Goal: Communication & Community: Answer question/provide support

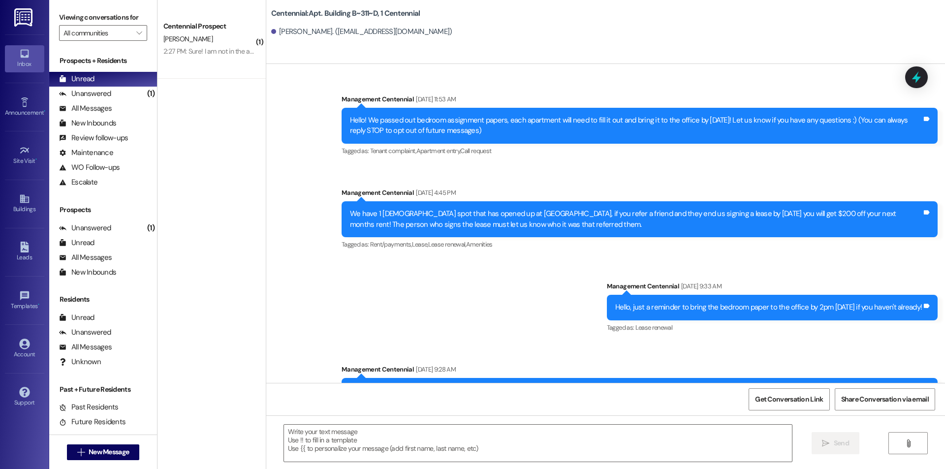
scroll to position [4254, 0]
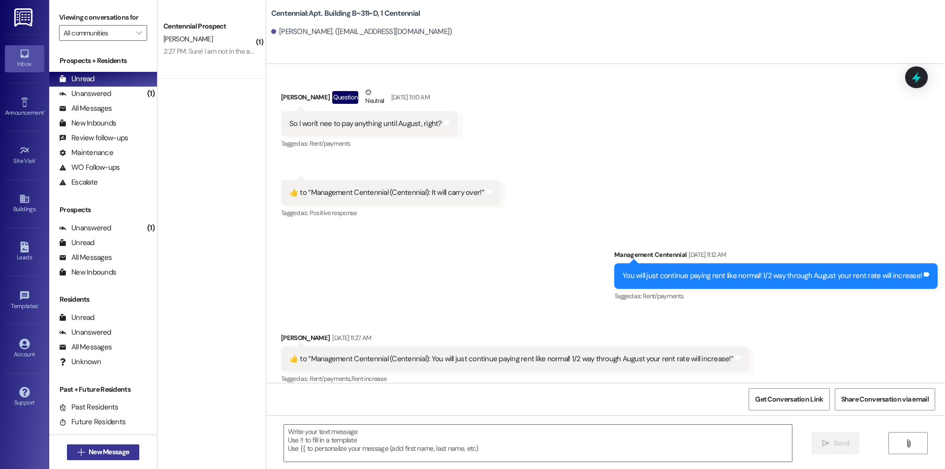
click at [89, 452] on span "New Message" at bounding box center [109, 452] width 40 height 10
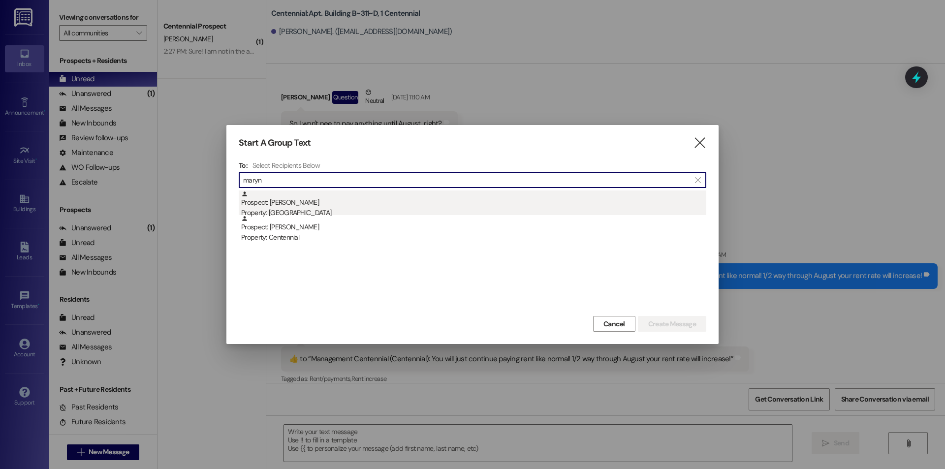
type input "maryn"
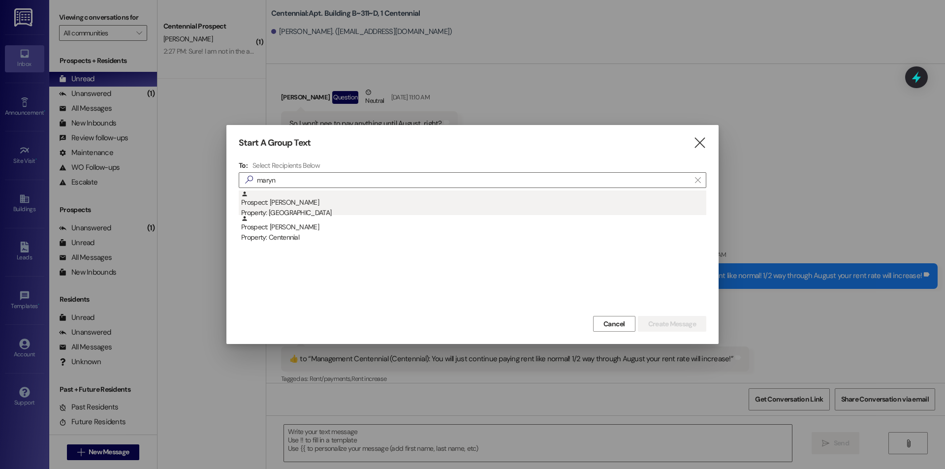
click at [312, 205] on div "Prospect: [PERSON_NAME] Property: [GEOGRAPHIC_DATA]" at bounding box center [473, 205] width 465 height 28
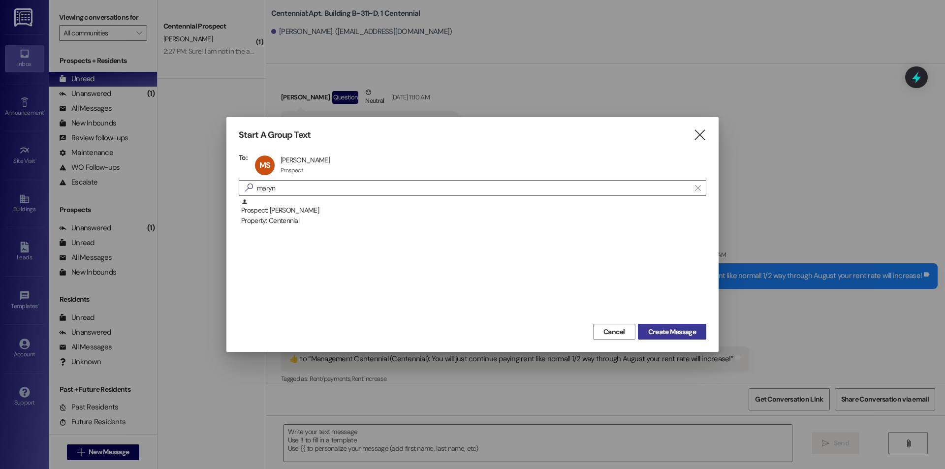
click at [682, 334] on span "Create Message" at bounding box center [672, 332] width 48 height 10
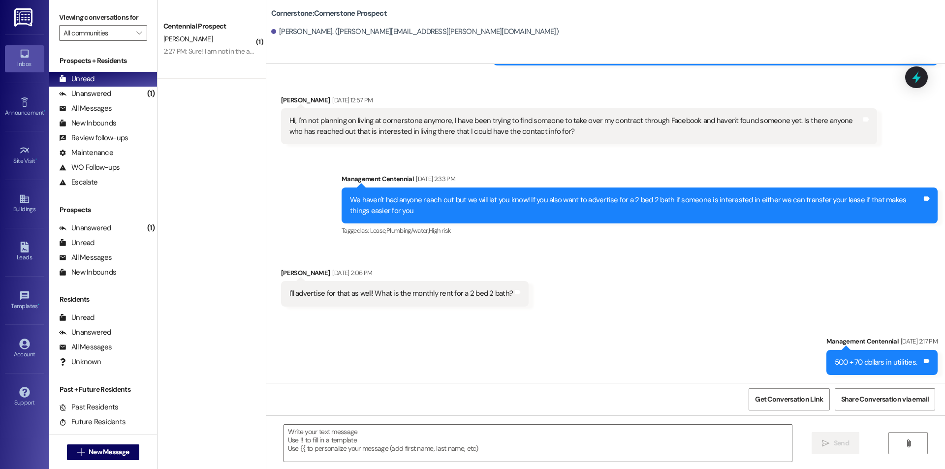
scroll to position [371, 0]
click at [426, 440] on textarea at bounding box center [538, 443] width 508 height 37
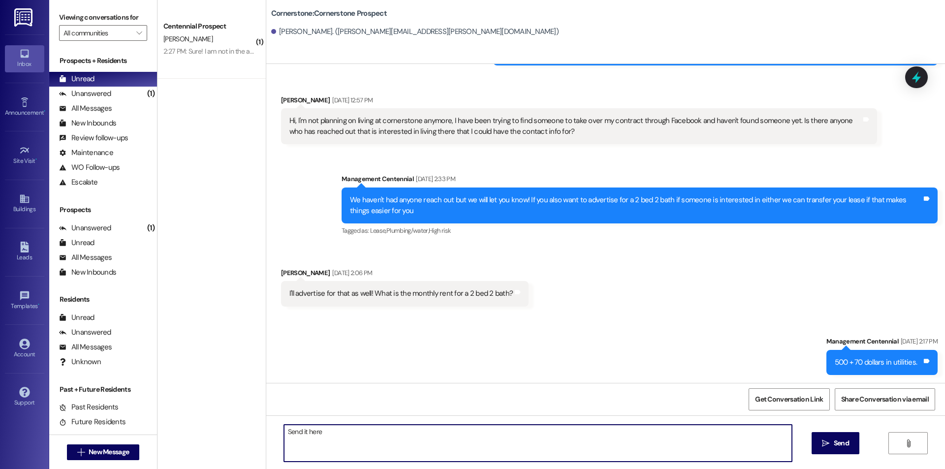
type textarea "Send it here!"
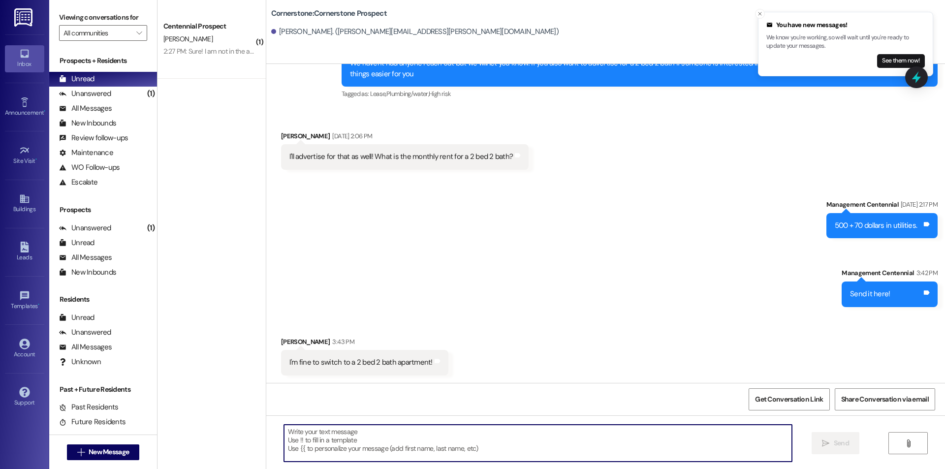
scroll to position [509, 0]
click at [411, 425] on textarea at bounding box center [538, 443] width 508 height 37
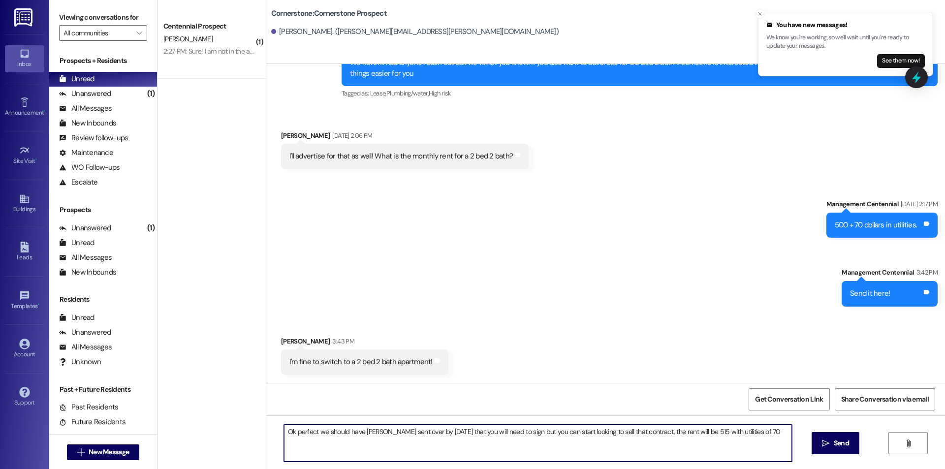
click at [362, 429] on textarea "Ok perfect we should have [PERSON_NAME] sent over by [DATE] that you will need …" at bounding box center [538, 443] width 508 height 37
click at [362, 432] on textarea "Ok perfect we should have [PERSON_NAME] sent over by [DATE] that you will need …" at bounding box center [538, 443] width 508 height 37
click at [691, 431] on textarea "Ok perfect we should have a lease sent over by [DATE] that you will need to sig…" at bounding box center [538, 443] width 508 height 37
click at [749, 431] on textarea "Ok perfect we should have a lease sent over by [DATE] that you will need to sig…" at bounding box center [538, 443] width 508 height 37
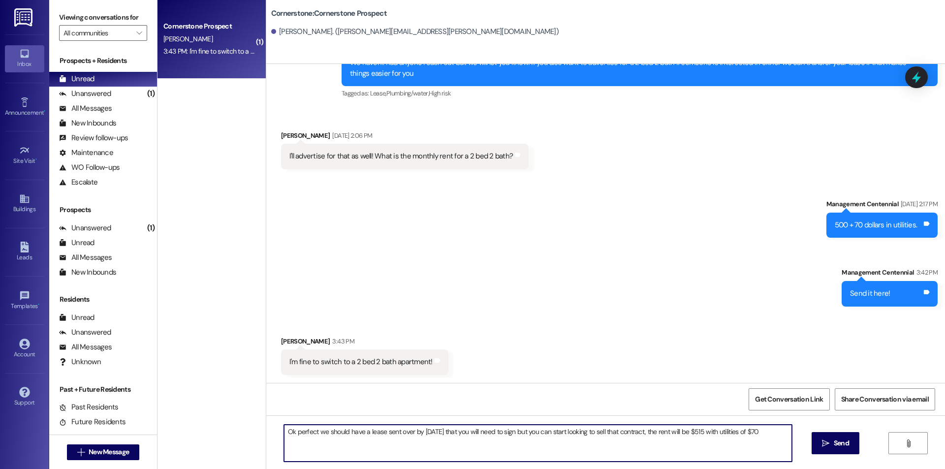
click at [782, 436] on textarea "Ok perfect we should have a lease sent over by [DATE] that you will need to sig…" at bounding box center [538, 443] width 508 height 37
type textarea "Ok perfect we should have a lease sent over by [DATE] that you will need to sig…"
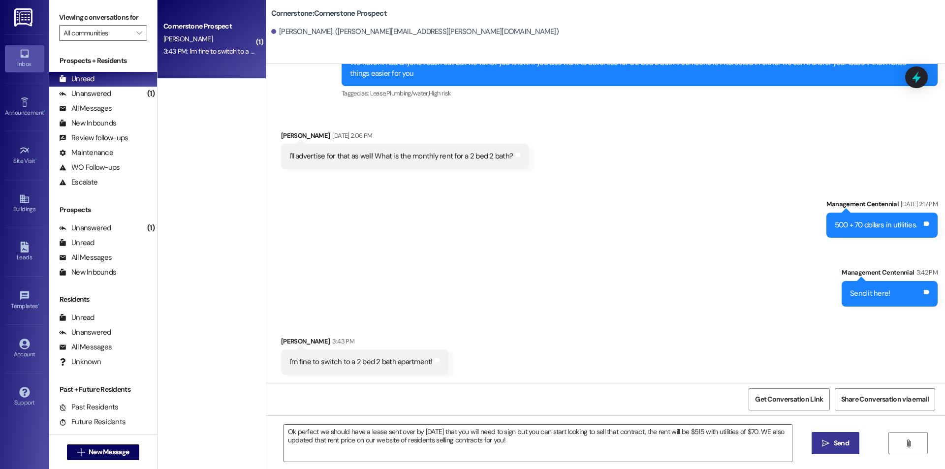
click at [823, 443] on icon "" at bounding box center [825, 444] width 7 height 8
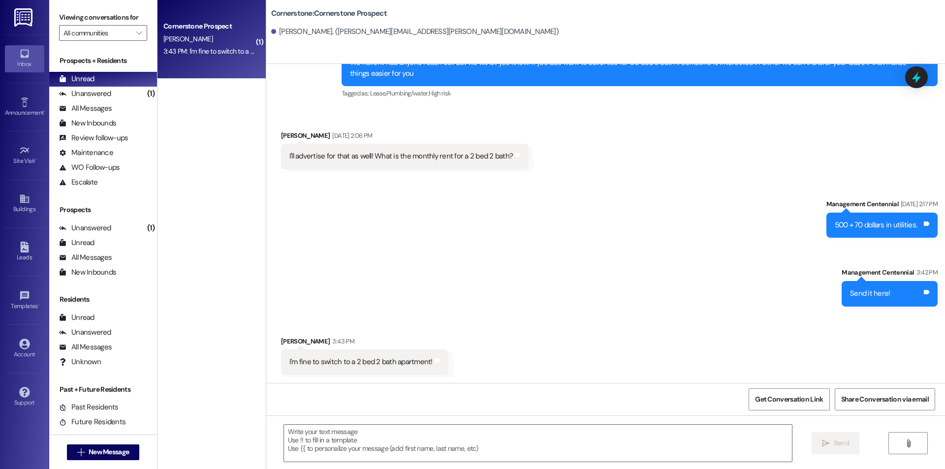
scroll to position [508, 0]
drag, startPoint x: 107, startPoint y: 95, endPoint x: 99, endPoint y: 69, distance: 26.8
click at [107, 95] on div "Unanswered" at bounding box center [85, 94] width 52 height 10
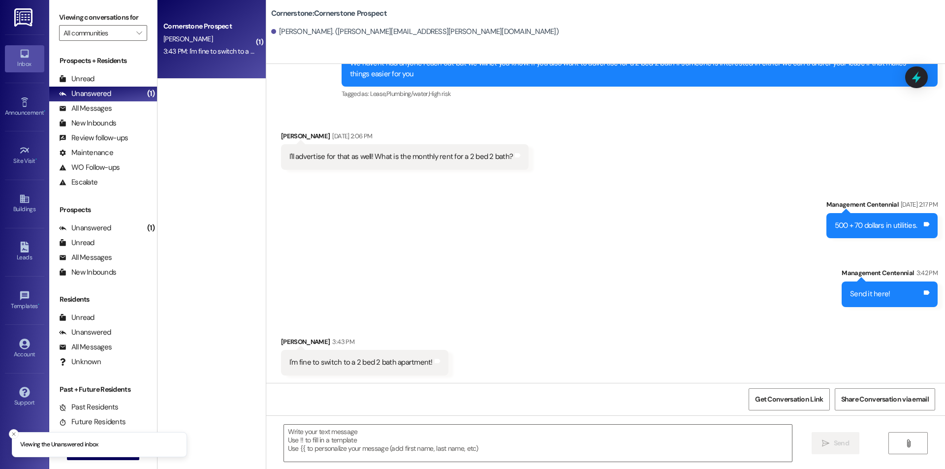
click at [99, 69] on div "Prospects + Residents Unread (0) Unread: Any message you haven't read yet will …" at bounding box center [103, 123] width 108 height 134
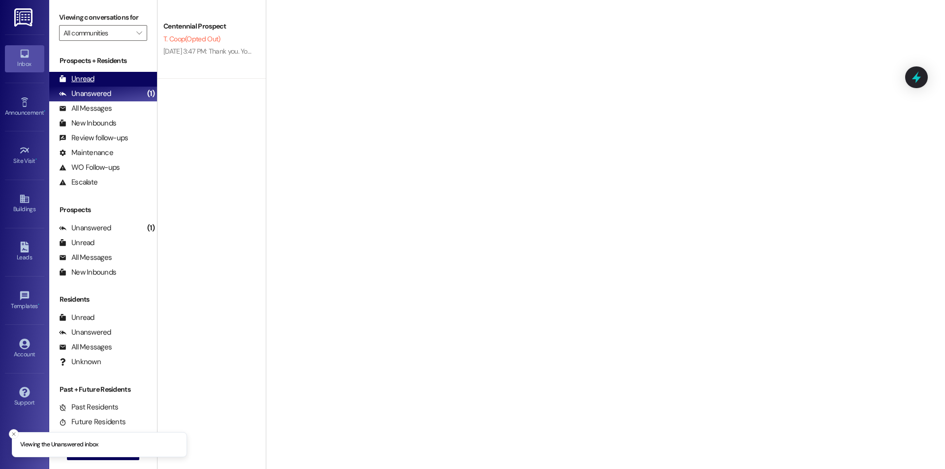
click at [99, 78] on div "Unread (0)" at bounding box center [103, 79] width 108 height 15
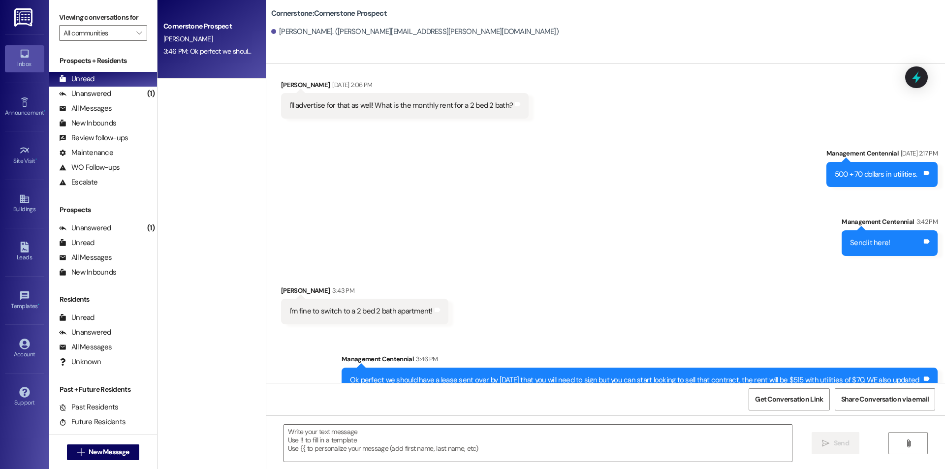
scroll to position [602, 0]
